Goal: Information Seeking & Learning: Find specific fact

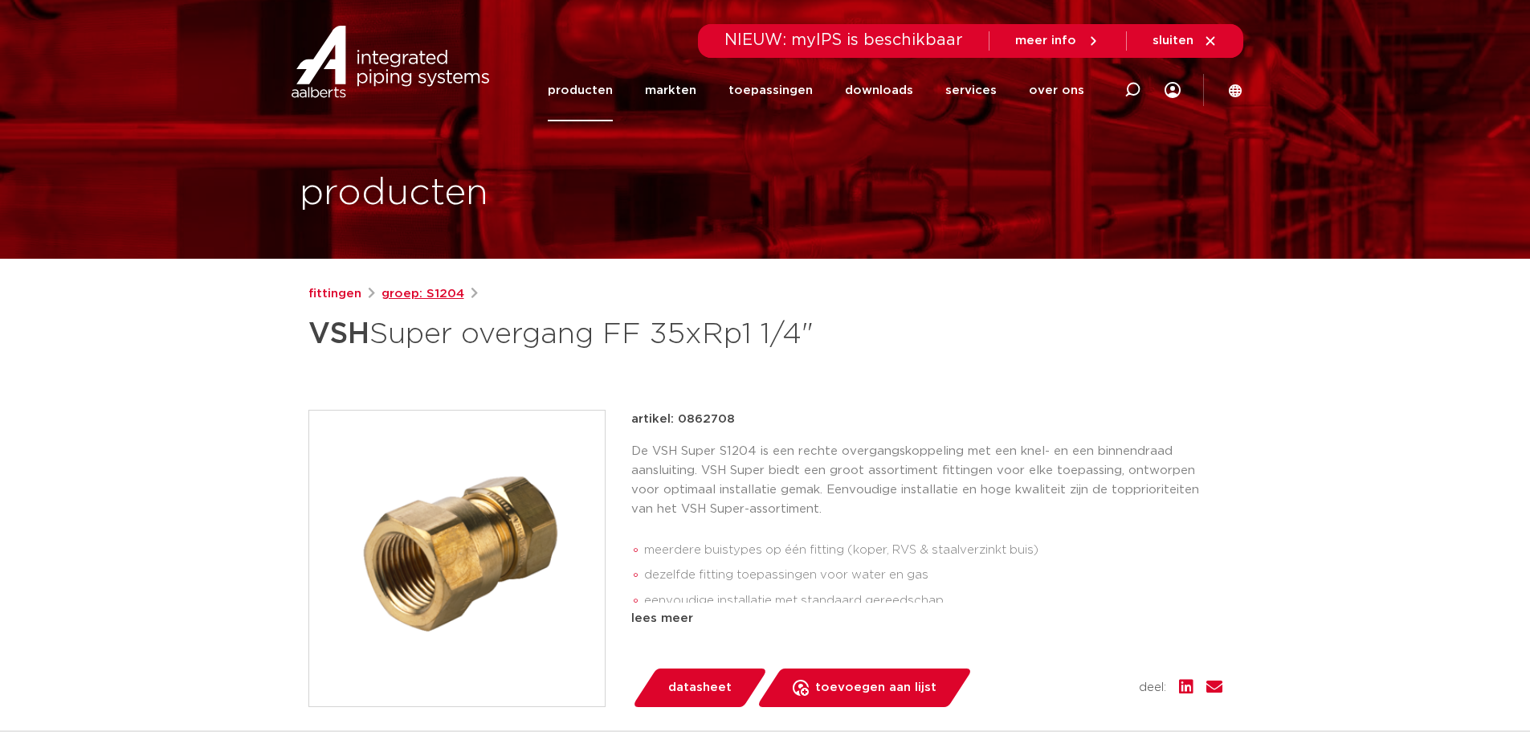
click at [422, 295] on link "groep: S1204" at bounding box center [423, 293] width 83 height 19
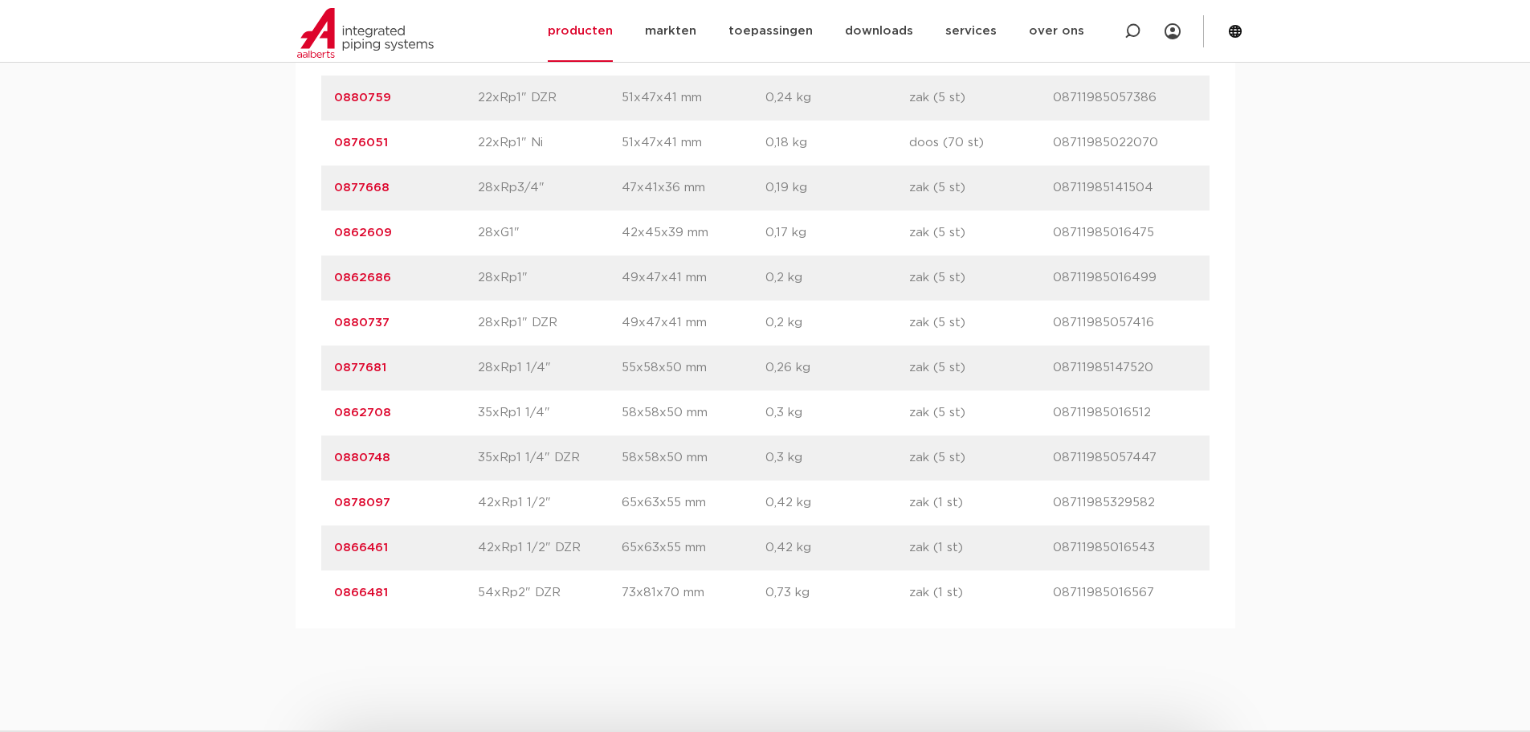
scroll to position [2811, 0]
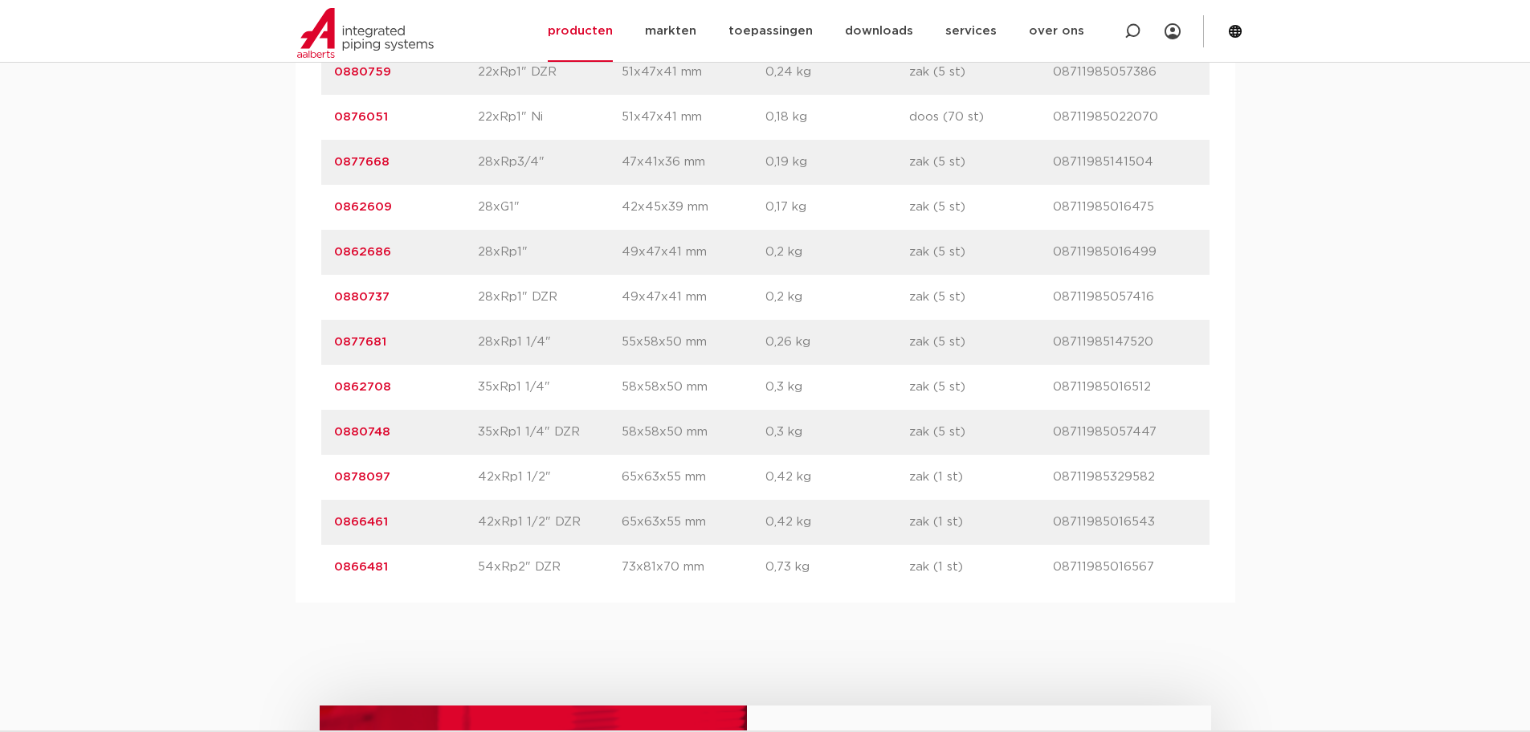
drag, startPoint x: 350, startPoint y: 344, endPoint x: 326, endPoint y: 348, distance: 24.4
click at [326, 348] on div "artikelnummer 0877681 afmeting 28xRp1 1/4" [GEOGRAPHIC_DATA] 55x58x50 mm gewich…" at bounding box center [765, 342] width 888 height 45
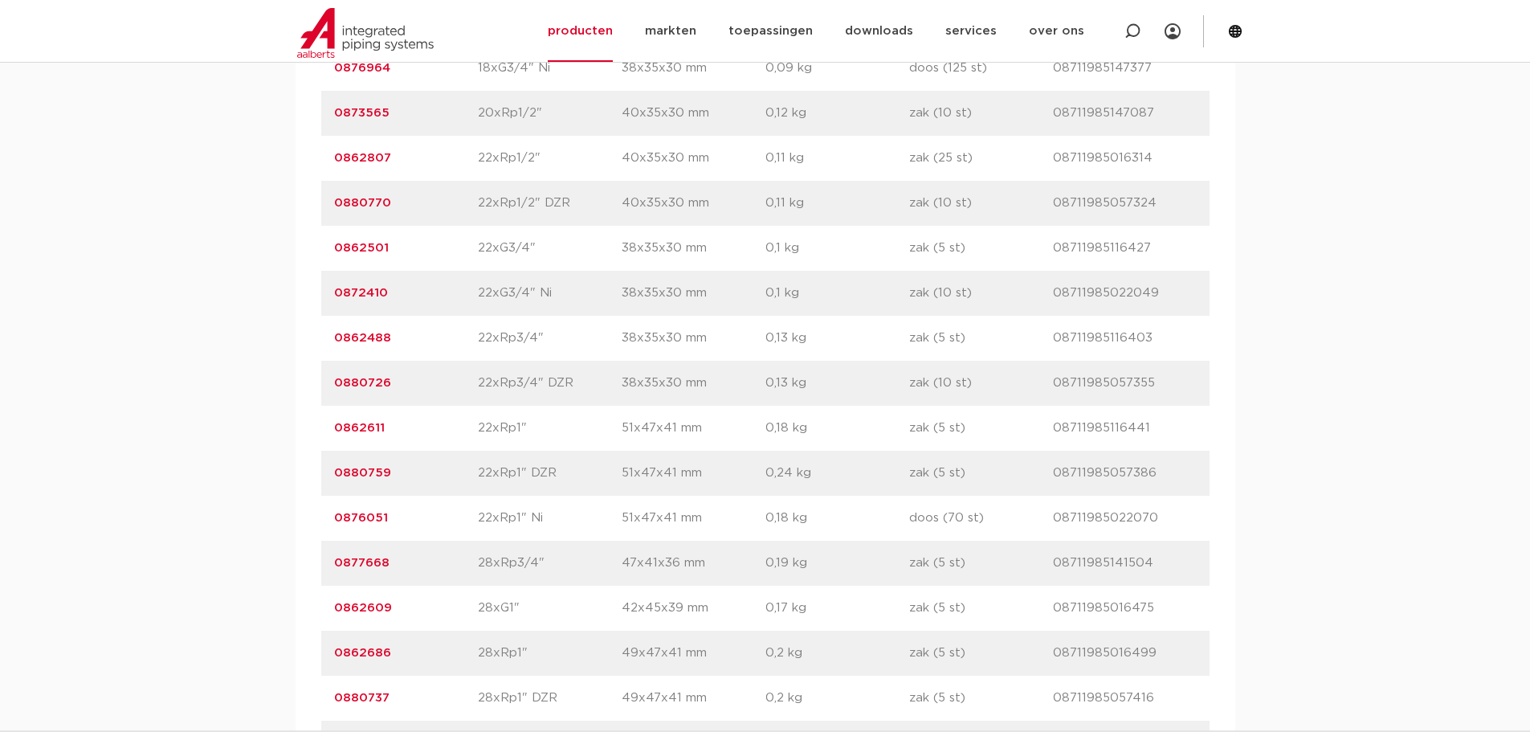
scroll to position [2410, 0]
drag, startPoint x: 403, startPoint y: 338, endPoint x: 331, endPoint y: 339, distance: 72.3
click at [331, 339] on div "artikelnummer 0862488 afmeting 22xRp3/4" [GEOGRAPHIC_DATA] 38x35x30 mm gewicht …" at bounding box center [765, 338] width 888 height 45
copy link "0862488"
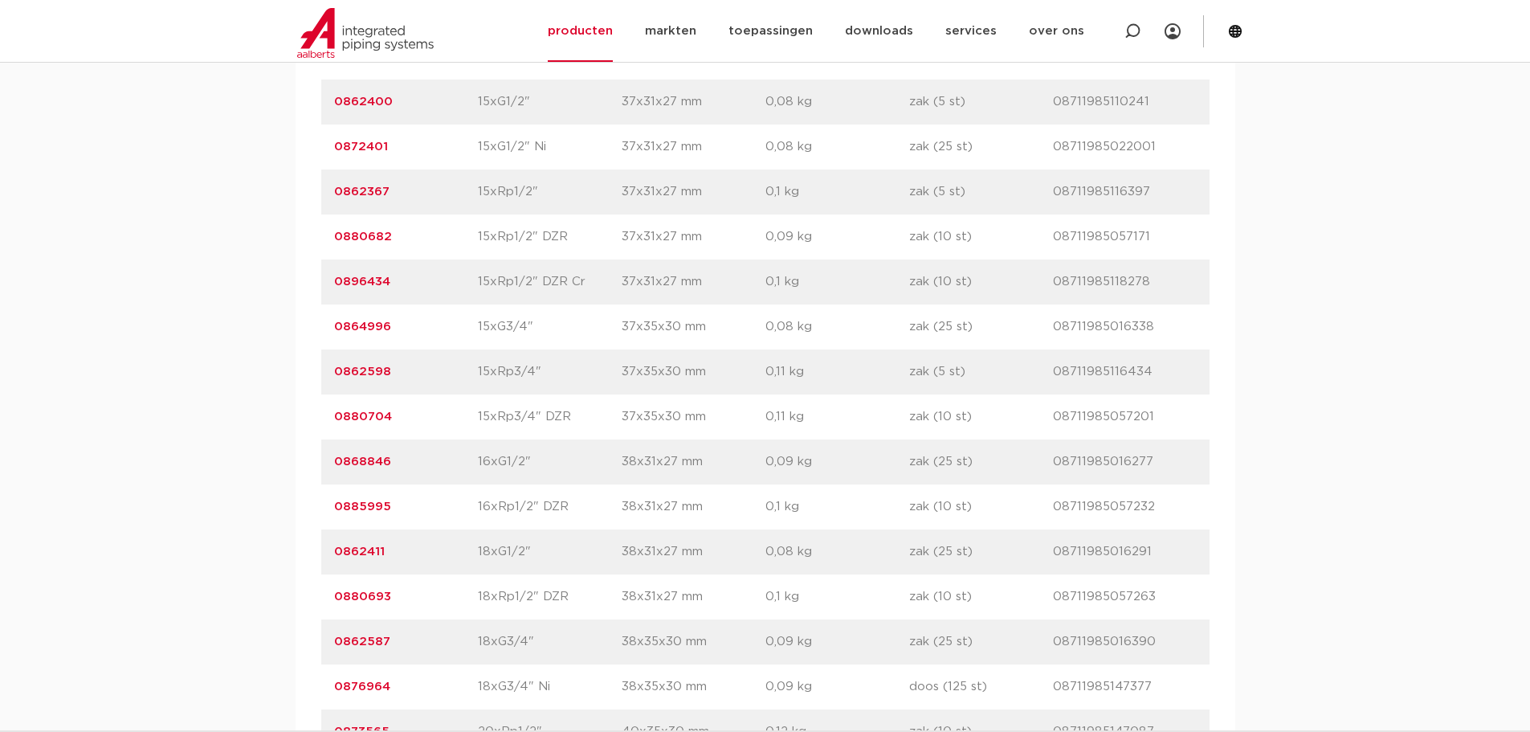
scroll to position [1767, 0]
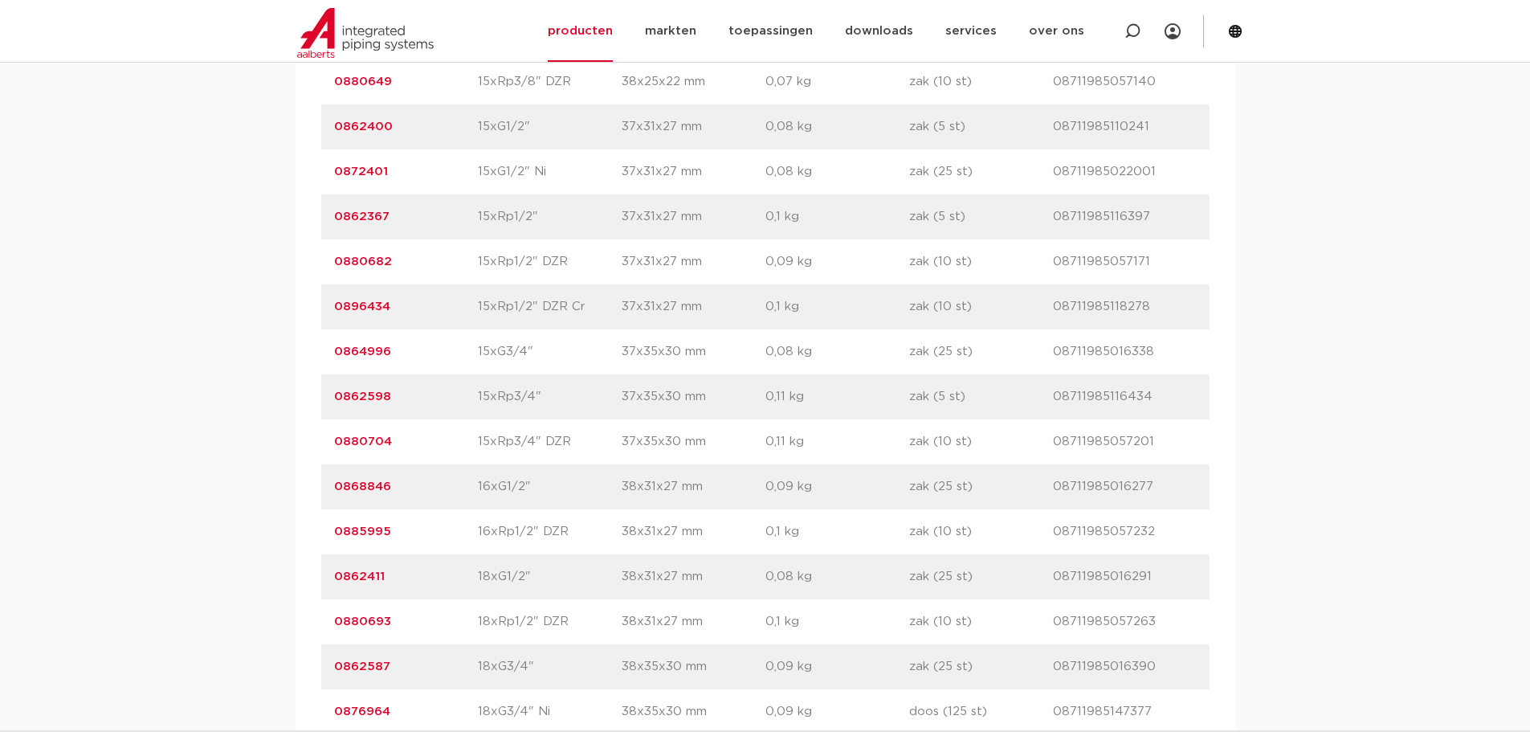
drag, startPoint x: 414, startPoint y: 354, endPoint x: 333, endPoint y: 353, distance: 81.9
click at [333, 353] on div "artikelnummer 0864996 afmeting 15xG3/4" [GEOGRAPHIC_DATA] 37x35x30 mm gewicht 0…" at bounding box center [765, 351] width 888 height 45
copy link "0864996"
